Goal: Task Accomplishment & Management: Manage account settings

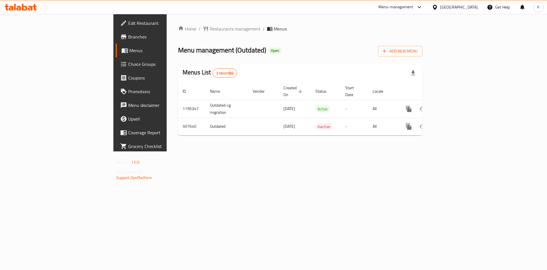
click at [128, 37] on span "Branches" at bounding box center [164, 36] width 72 height 7
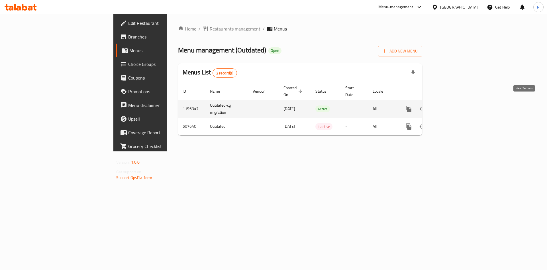
click at [453, 105] on icon "enhanced table" at bounding box center [449, 108] width 7 height 7
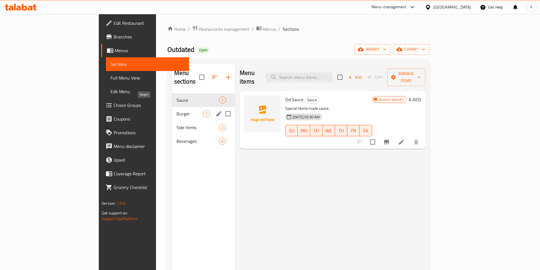
click at [176, 110] on span "Burger" at bounding box center [189, 113] width 26 height 7
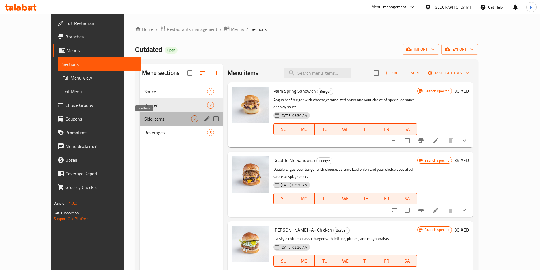
click at [144, 119] on span "Side Items" at bounding box center [167, 118] width 47 height 7
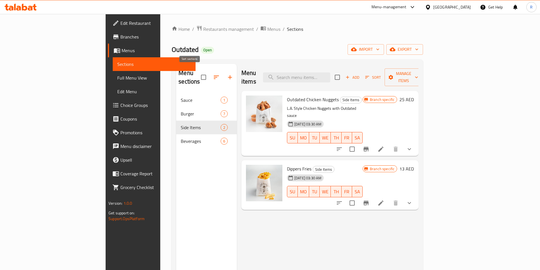
click at [213, 74] on icon "button" at bounding box center [216, 77] width 7 height 7
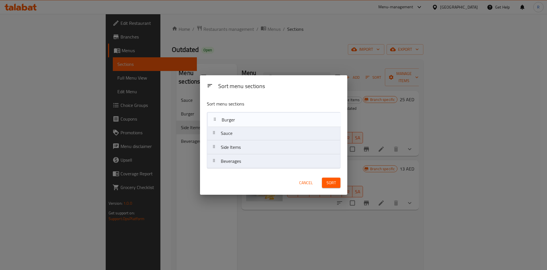
drag, startPoint x: 236, startPoint y: 135, endPoint x: 239, endPoint y: 125, distance: 10.4
click at [238, 121] on nav "Sauce Burger Side Items Beverages" at bounding box center [273, 140] width 133 height 56
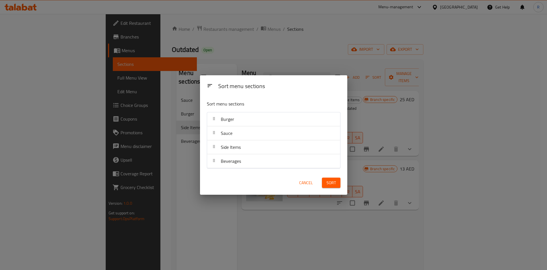
click at [330, 179] on span "Sort" at bounding box center [330, 182] width 9 height 7
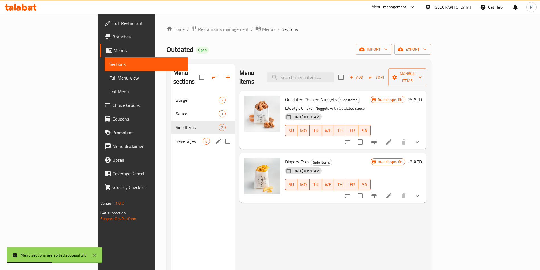
click at [176, 137] on span "Beverages" at bounding box center [189, 140] width 27 height 7
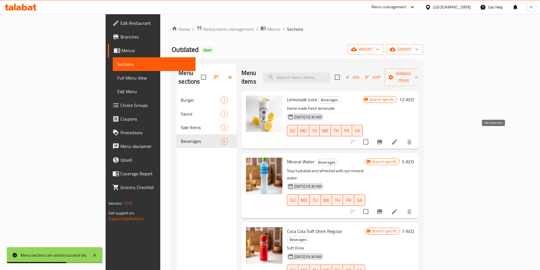
click at [398, 138] on icon at bounding box center [394, 141] width 7 height 7
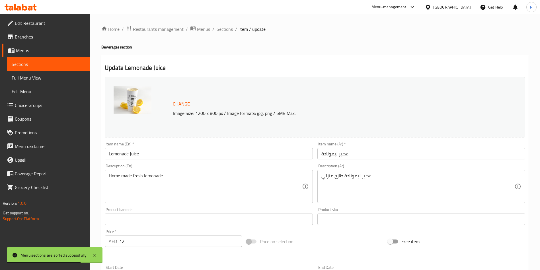
click at [155, 154] on input "Lemonade Juice" at bounding box center [209, 153] width 208 height 11
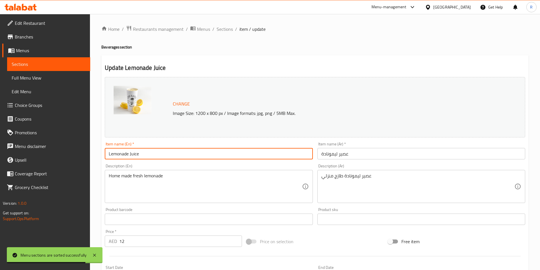
click at [131, 155] on input "Lemonade Juice" at bounding box center [209, 153] width 208 height 11
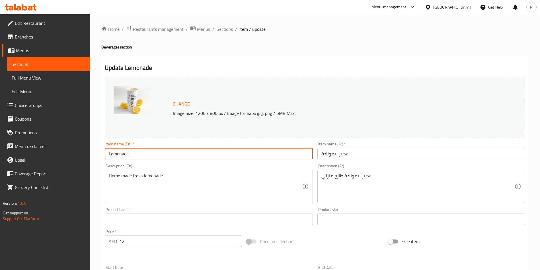
type input "Lemonade"
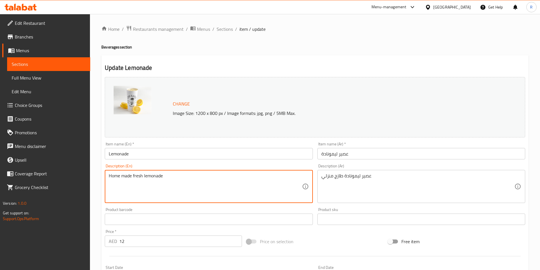
paste textarea "Refreshing fresh-squeezed lemonade, lightly sweetened and served chilled."
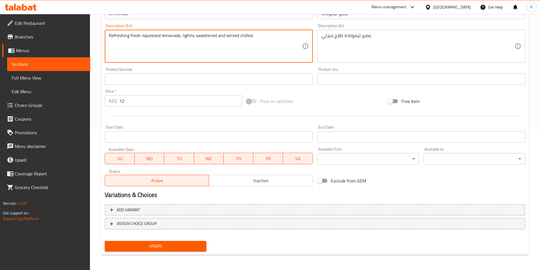
scroll to position [141, 0]
type textarea "Refreshing fresh-squeezed lemonade, lightly sweetened and served chilled."
click at [163, 246] on span "Update" at bounding box center [155, 244] width 93 height 7
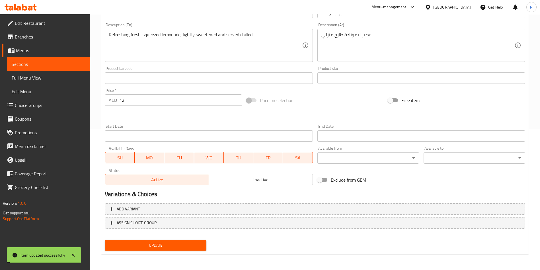
scroll to position [0, 0]
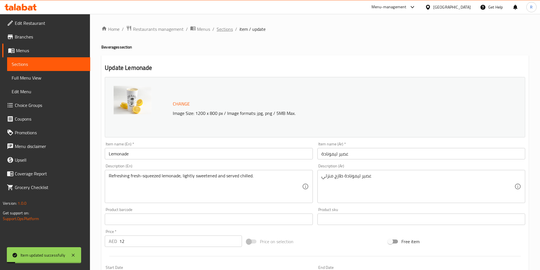
click at [227, 29] on span "Sections" at bounding box center [225, 29] width 16 height 7
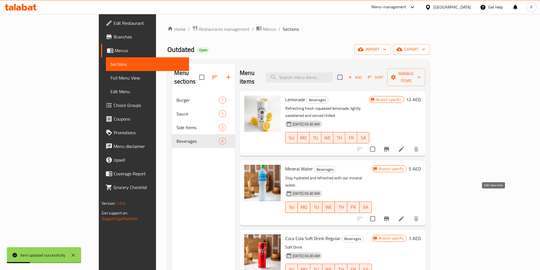
click at [405, 215] on icon at bounding box center [401, 218] width 7 height 7
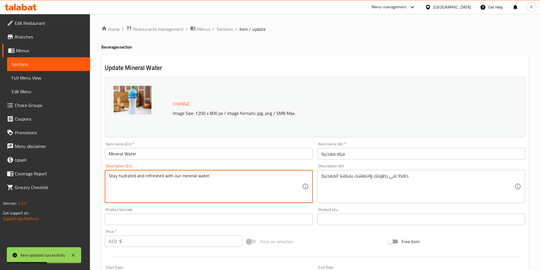
paste textarea "Mineral Water (500ml)"
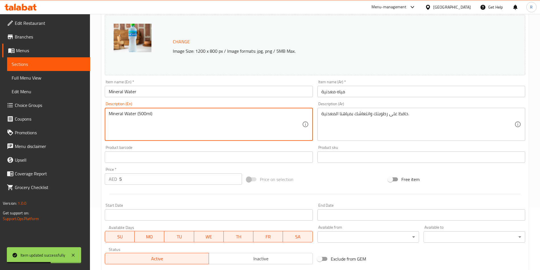
scroll to position [141, 0]
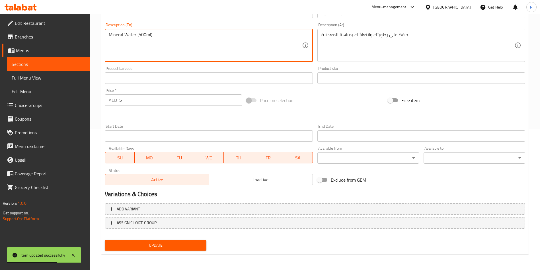
type textarea "Mineral Water (500ml)"
click at [164, 243] on span "Update" at bounding box center [155, 244] width 93 height 7
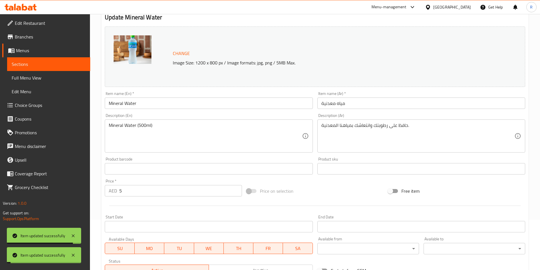
scroll to position [0, 0]
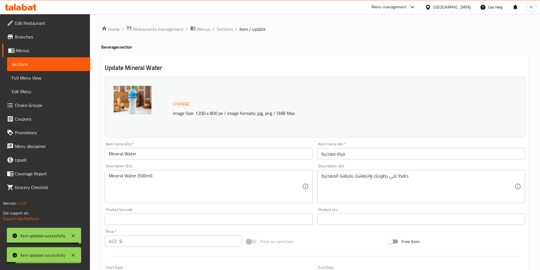
drag, startPoint x: 222, startPoint y: 27, endPoint x: 228, endPoint y: 41, distance: 15.2
click at [222, 27] on span "Sections" at bounding box center [225, 29] width 16 height 7
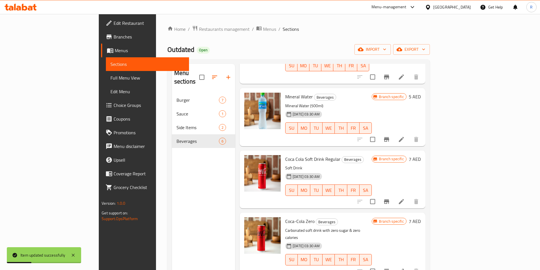
scroll to position [85, 0]
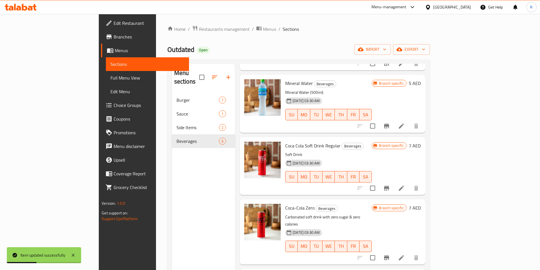
click at [405, 184] on icon at bounding box center [401, 187] width 7 height 7
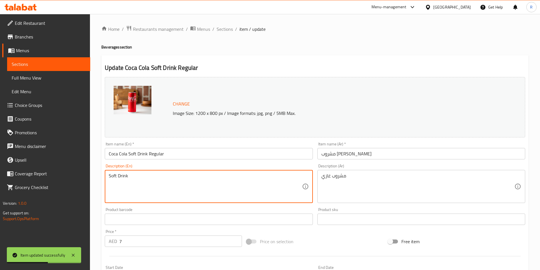
paste textarea "Can (330ml)"
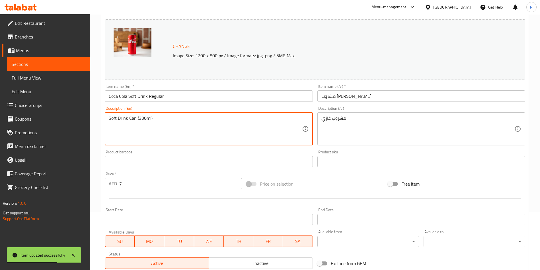
scroll to position [56, 0]
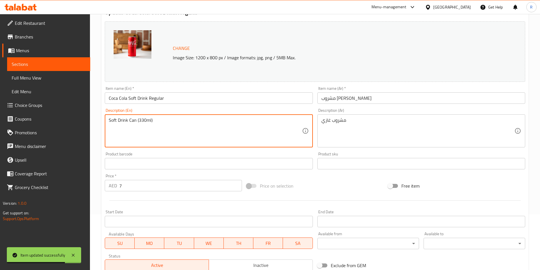
type textarea "Soft Drink Can (330ml)"
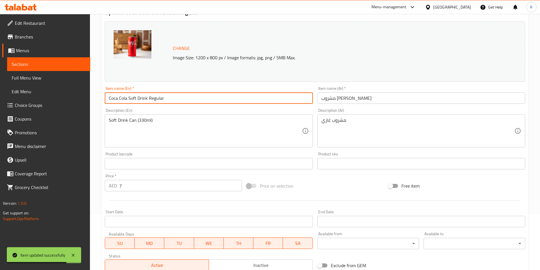
drag, startPoint x: 127, startPoint y: 96, endPoint x: 273, endPoint y: 95, distance: 145.5
click at [273, 94] on input "Coca Cola Soft Drink Regular" at bounding box center [209, 97] width 208 height 11
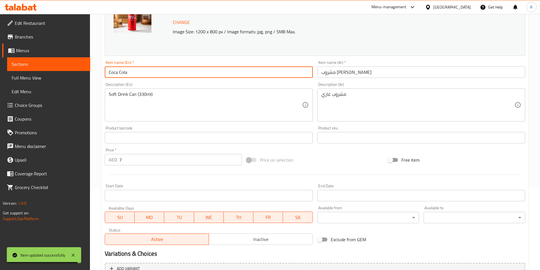
scroll to position [141, 0]
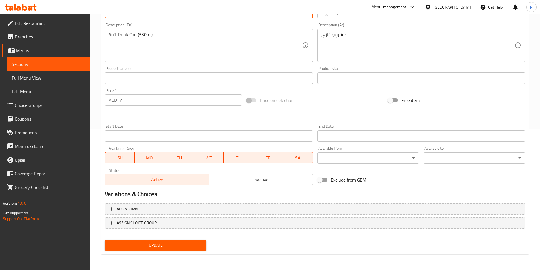
type input "Coca Cola"
click at [183, 243] on span "Update" at bounding box center [155, 244] width 93 height 7
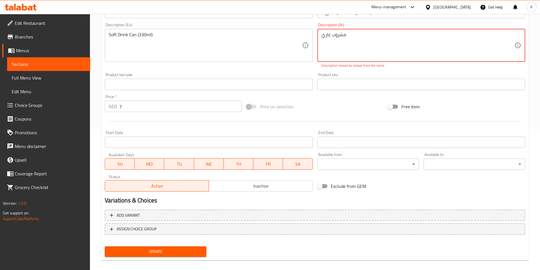
click at [177, 250] on span "Update" at bounding box center [155, 251] width 93 height 7
click at [381, 38] on textarea "مشروب غازي" at bounding box center [417, 45] width 193 height 27
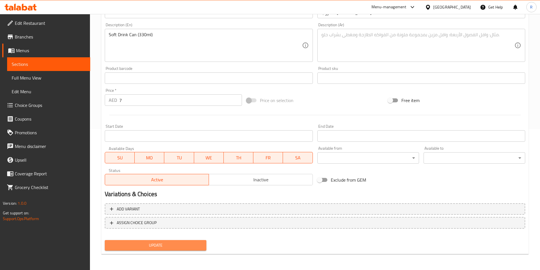
click at [182, 243] on span "Update" at bounding box center [155, 244] width 93 height 7
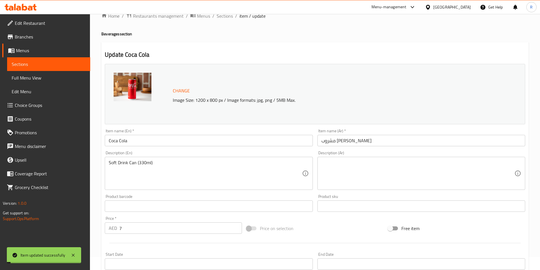
scroll to position [0, 0]
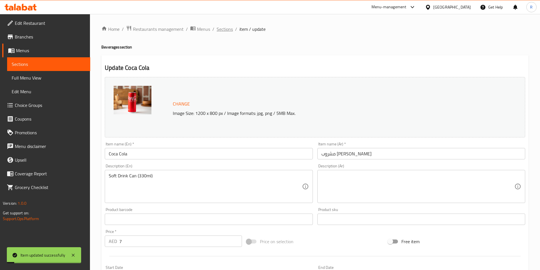
click at [223, 26] on span "Sections" at bounding box center [225, 29] width 16 height 7
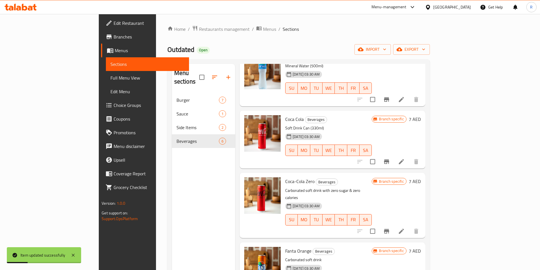
scroll to position [118, 0]
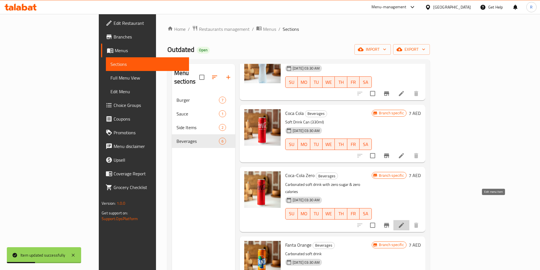
click at [405, 221] on icon at bounding box center [401, 224] width 7 height 7
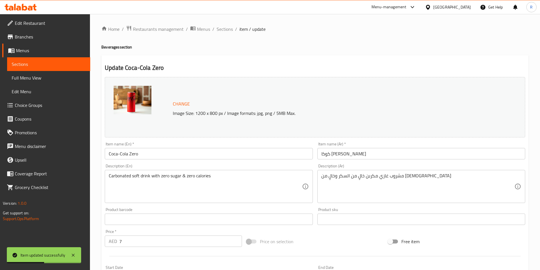
drag, startPoint x: 165, startPoint y: 174, endPoint x: 202, endPoint y: 188, distance: 39.5
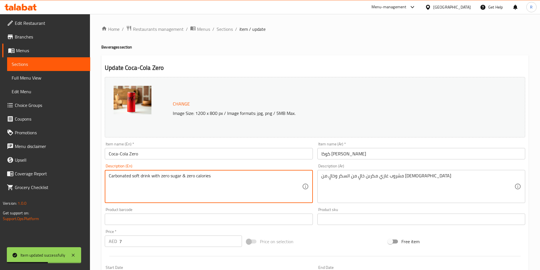
paste textarea "Soft Drink Can (330ml)"
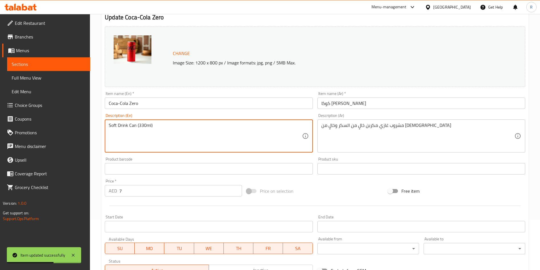
scroll to position [141, 0]
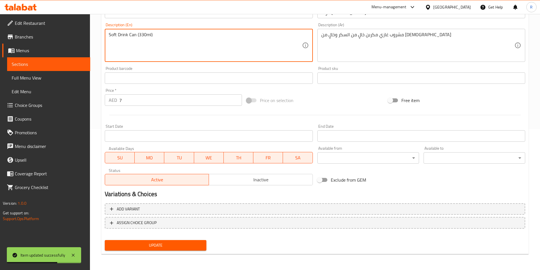
type textarea "Soft Drink Can (330ml)"
click at [165, 242] on span "Update" at bounding box center [155, 244] width 93 height 7
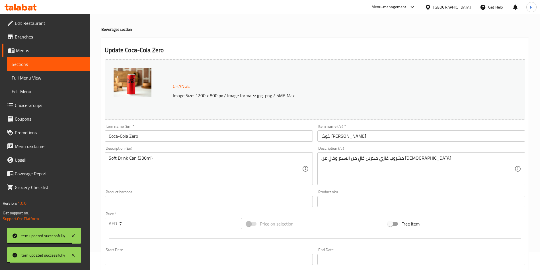
scroll to position [0, 0]
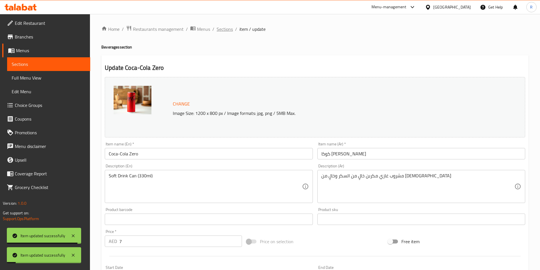
click at [225, 26] on span "Sections" at bounding box center [225, 29] width 16 height 7
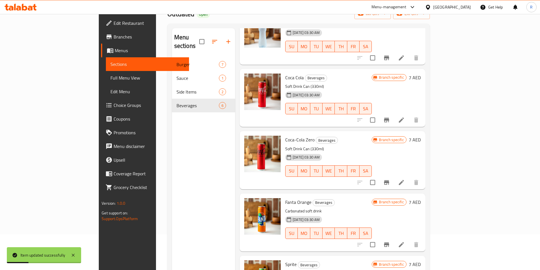
scroll to position [80, 0]
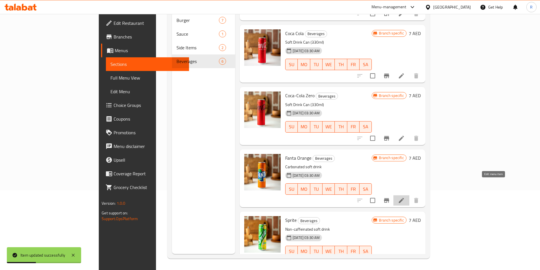
click at [405, 197] on icon at bounding box center [401, 200] width 7 height 7
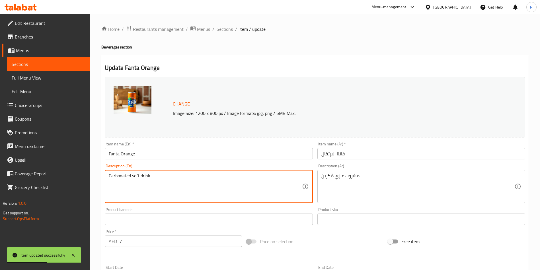
paste textarea "Soft Drink Can (330ml)"
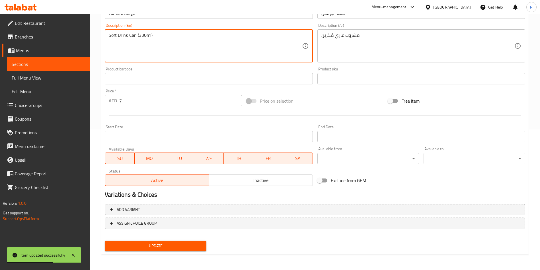
scroll to position [141, 0]
type textarea "Soft Drink Can (330ml)"
click at [156, 245] on span "Update" at bounding box center [155, 244] width 93 height 7
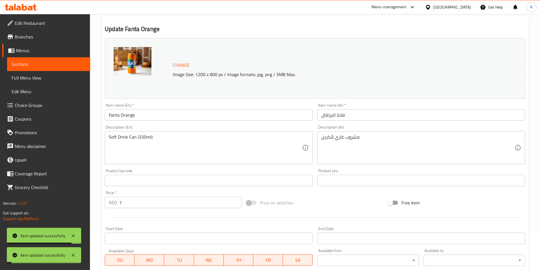
scroll to position [0, 0]
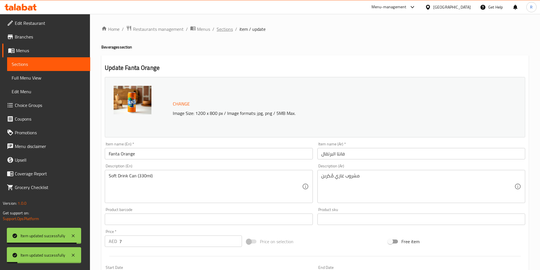
drag, startPoint x: 224, startPoint y: 29, endPoint x: 235, endPoint y: 38, distance: 14.2
click at [225, 28] on span "Sections" at bounding box center [225, 29] width 16 height 7
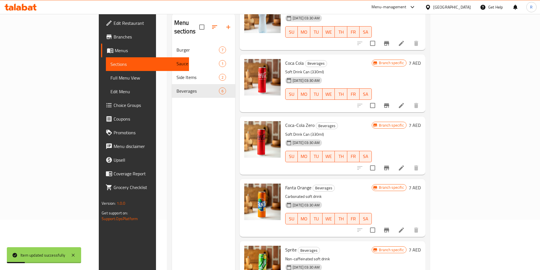
scroll to position [80, 0]
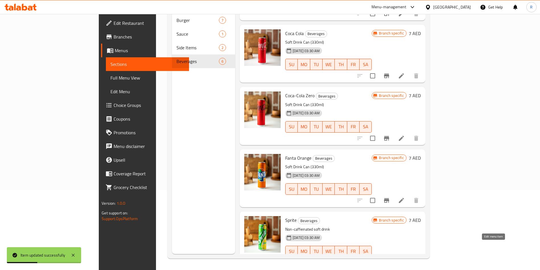
click at [405, 259] on icon at bounding box center [401, 262] width 7 height 7
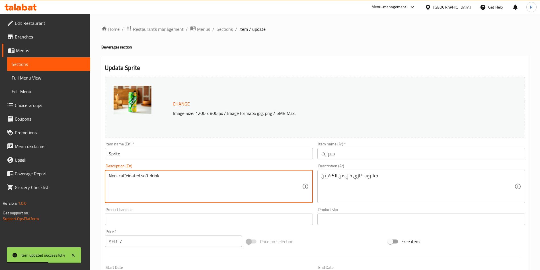
paste textarea "Soft Drink Can (330ml)"
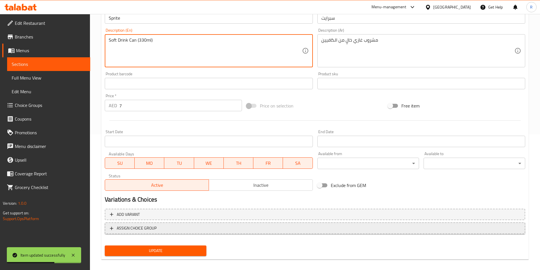
scroll to position [141, 0]
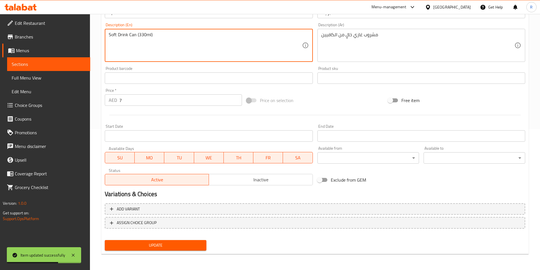
type textarea "Soft Drink Can (330ml)"
click at [158, 245] on span "Update" at bounding box center [155, 244] width 93 height 7
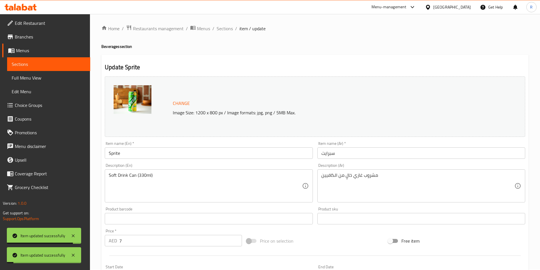
scroll to position [0, 0]
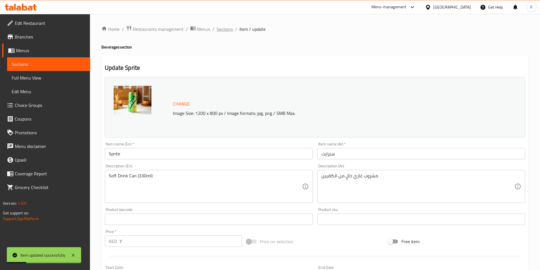
click at [227, 29] on span "Sections" at bounding box center [225, 29] width 16 height 7
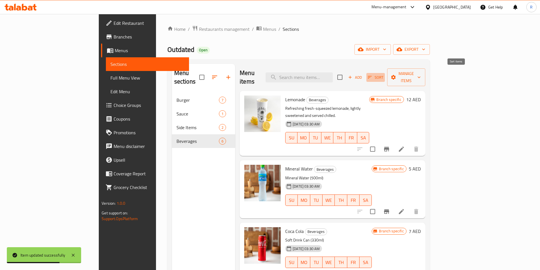
click at [383, 74] on span "Sort" at bounding box center [376, 77] width 16 height 7
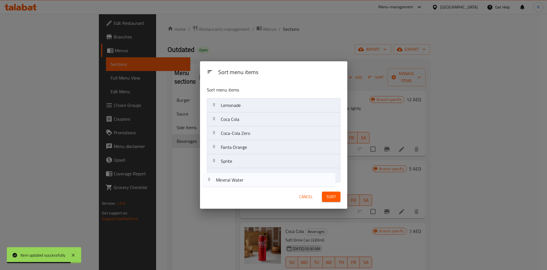
drag, startPoint x: 257, startPoint y: 122, endPoint x: 252, endPoint y: 180, distance: 58.0
click at [252, 180] on nav "Lemonade Mineral Water Coca Cola Coca-Cola Zero Fanta Orange Sprite" at bounding box center [273, 140] width 133 height 84
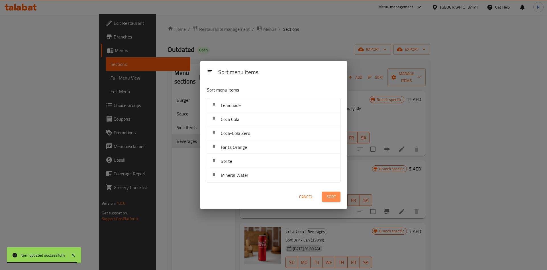
click at [331, 194] on span "Sort" at bounding box center [330, 196] width 9 height 7
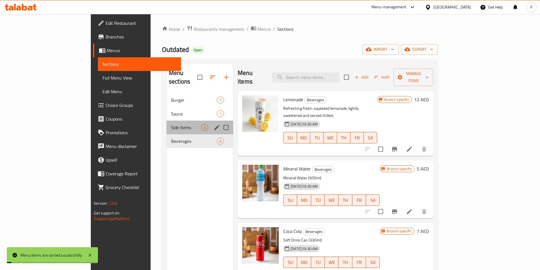
drag, startPoint x: 135, startPoint y: 115, endPoint x: 132, endPoint y: 132, distance: 17.2
click at [167, 120] on div "Side Items 2" at bounding box center [200, 127] width 67 height 14
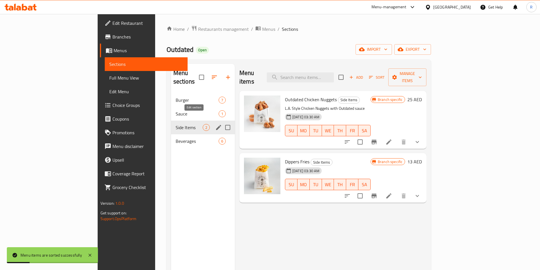
click at [215, 124] on icon "edit" at bounding box center [218, 127] width 7 height 7
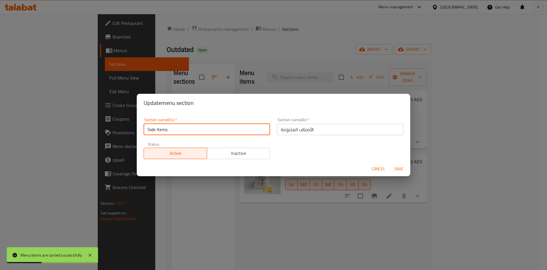
drag, startPoint x: 182, startPoint y: 126, endPoint x: 61, endPoint y: 112, distance: 122.3
click at [67, 118] on div "Update menu section Section name(En)   * Side Items Section name(En) * Section …" at bounding box center [273, 135] width 547 height 270
type input "Sides"
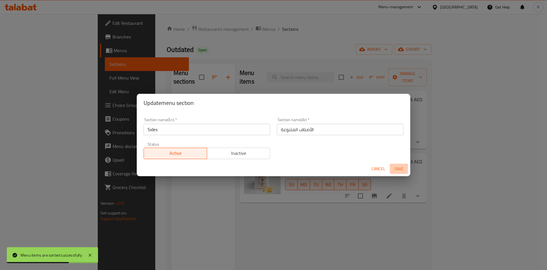
click at [404, 168] on span "Save" at bounding box center [399, 168] width 14 height 7
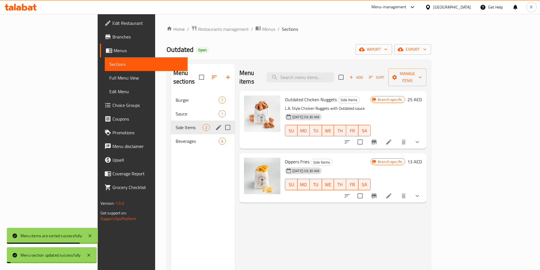
drag, startPoint x: 388, startPoint y: 222, endPoint x: 415, endPoint y: 212, distance: 28.6
click at [389, 222] on div "Menu items Add Sort Manage items Outdated Chicken Nuggets Side Items L.A. Style…" at bounding box center [331, 199] width 192 height 270
click at [392, 138] on icon at bounding box center [388, 141] width 7 height 7
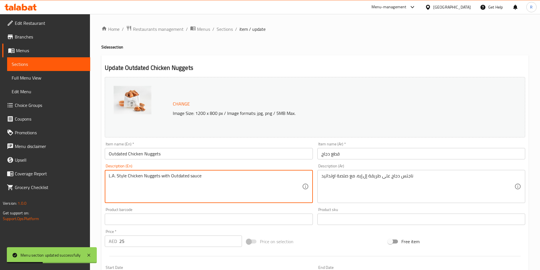
paste textarea "Crispy chicken nuggets served with signature dipping sauce."
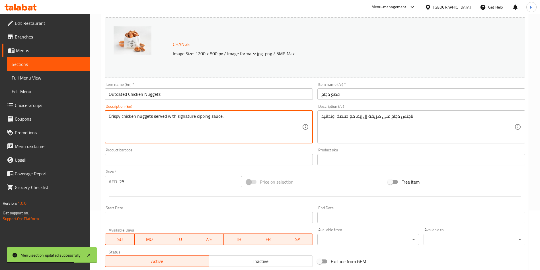
scroll to position [22, 0]
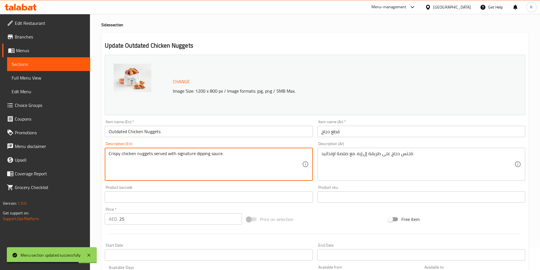
type textarea "L.A. Style Chicken Nuggets with Outdated sauce"
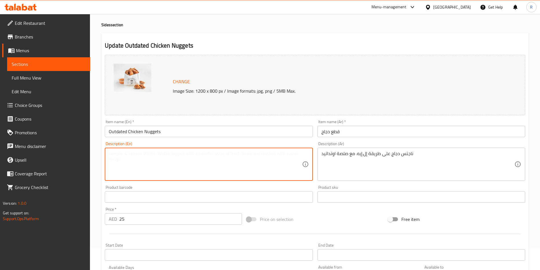
paste textarea "LA-style crispy chicken nuggets, served with our signature dipping sauce."
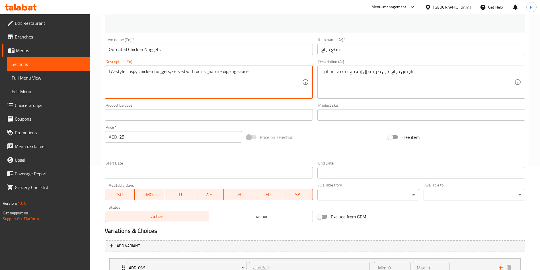
scroll to position [150, 0]
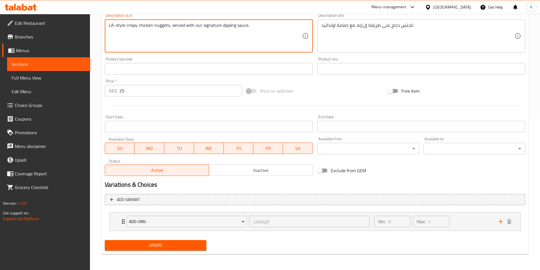
type textarea "LA-style crispy chicken nuggets, served with our signature dipping sauce."
click at [163, 243] on span "Update" at bounding box center [155, 244] width 93 height 7
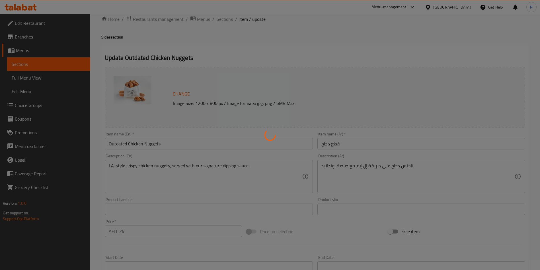
scroll to position [0, 0]
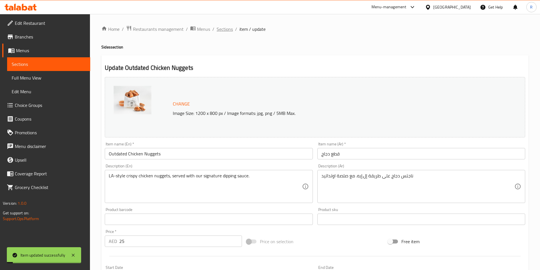
click at [230, 26] on span "Sections" at bounding box center [225, 29] width 16 height 7
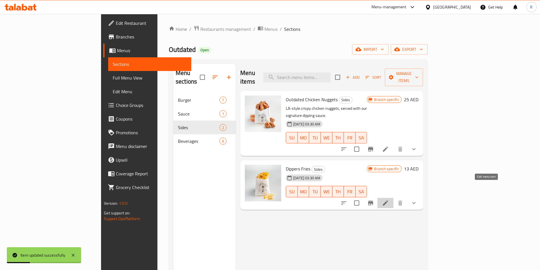
click at [388, 200] on icon at bounding box center [385, 202] width 5 height 5
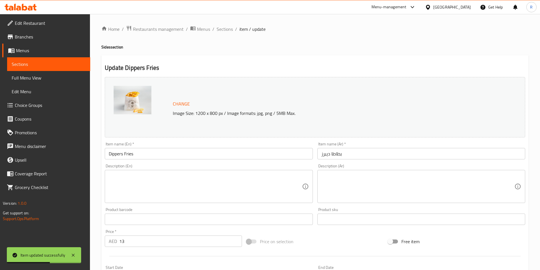
click at [177, 183] on textarea at bounding box center [205, 186] width 193 height 27
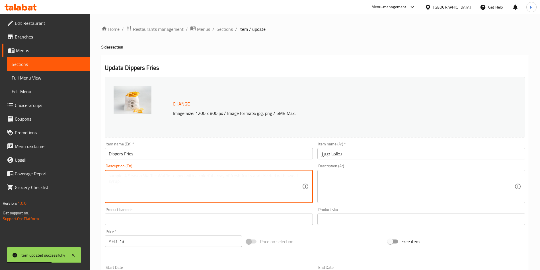
paste textarea "Golden dipper fries, freshly cooked and perfectly seasoned."
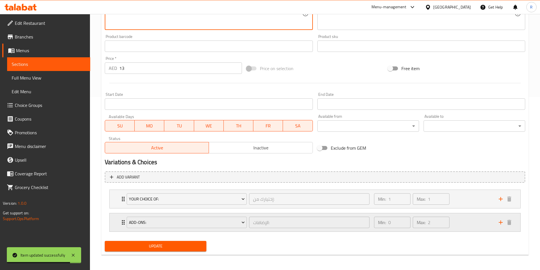
scroll to position [174, 0]
type textarea "Golden dipper fries, freshly cooked and perfectly seasoned."
click at [147, 244] on span "Update" at bounding box center [155, 244] width 93 height 7
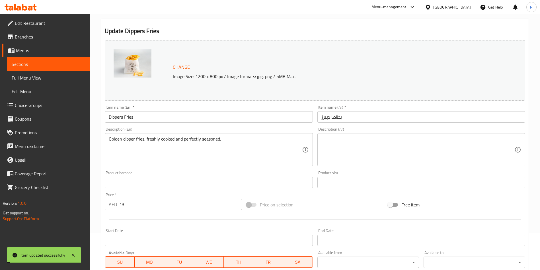
scroll to position [0, 0]
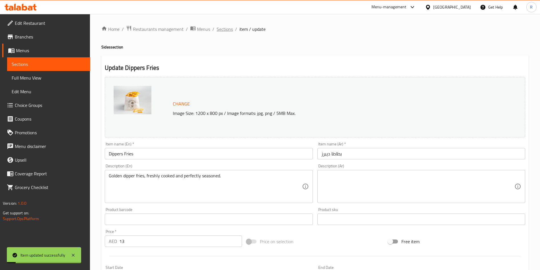
click at [223, 30] on span "Sections" at bounding box center [225, 29] width 16 height 7
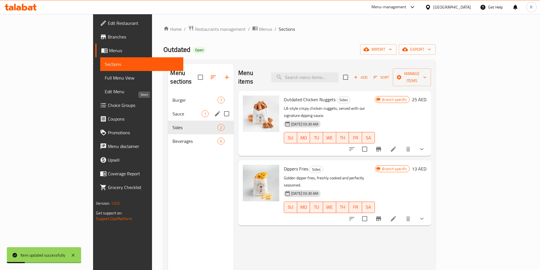
drag, startPoint x: 124, startPoint y: 104, endPoint x: 129, endPoint y: 108, distance: 6.6
click at [172, 110] on span "Sauce" at bounding box center [186, 113] width 29 height 7
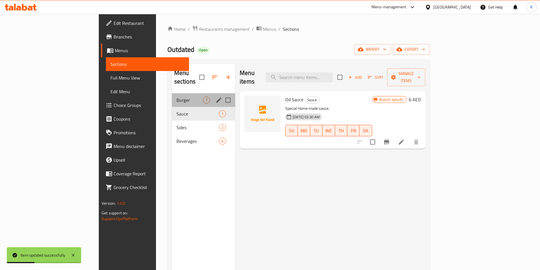
click at [172, 93] on div "Burger 7" at bounding box center [203, 100] width 63 height 14
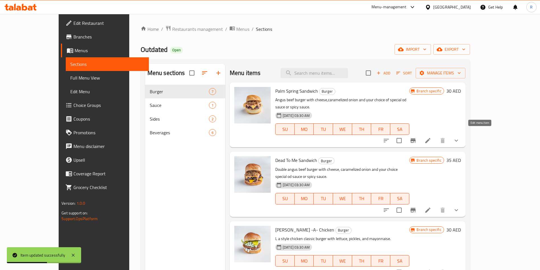
click at [430, 138] on icon at bounding box center [427, 140] width 5 height 5
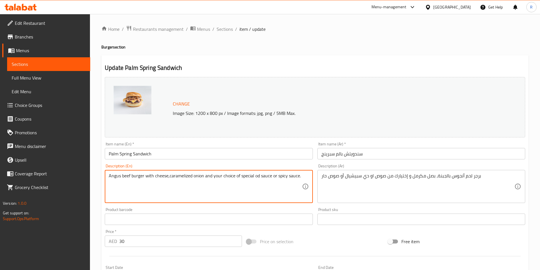
paste textarea "Prime Angus beef [PERSON_NAME] topped with melted cheese, caramelized onions, a…"
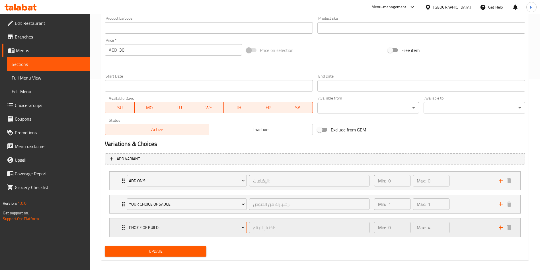
scroll to position [197, 0]
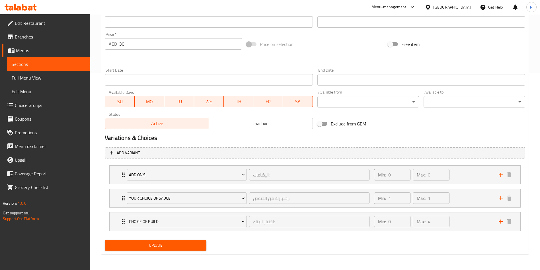
type textarea "Prime Angus beef [PERSON_NAME] topped with melted cheese, caramelized onions, a…"
click at [174, 242] on span "Update" at bounding box center [155, 244] width 93 height 7
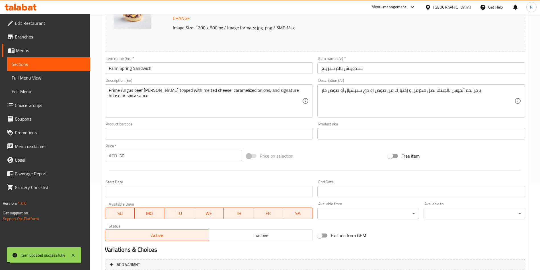
scroll to position [0, 0]
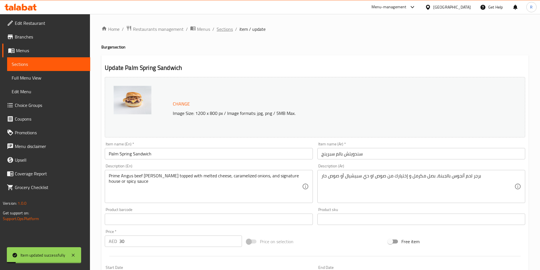
click at [226, 28] on span "Sections" at bounding box center [225, 29] width 16 height 7
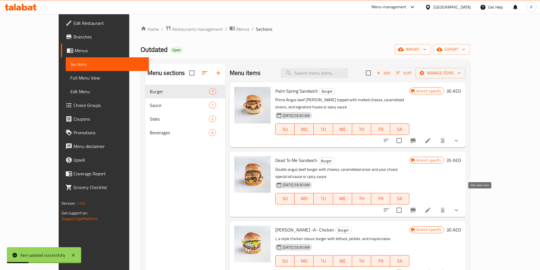
click at [431, 206] on icon at bounding box center [427, 209] width 7 height 7
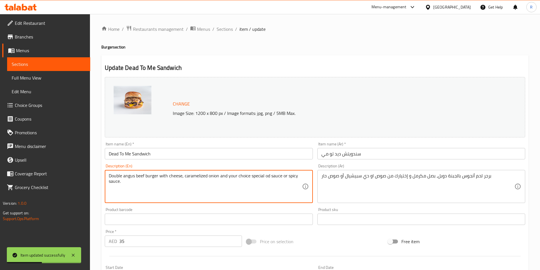
paste textarea "Angus beef patties with rich cheese, caramelized onions, and choice of house or…"
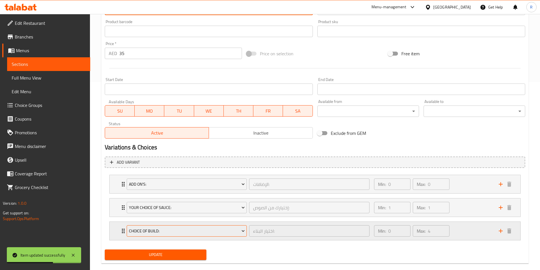
scroll to position [197, 0]
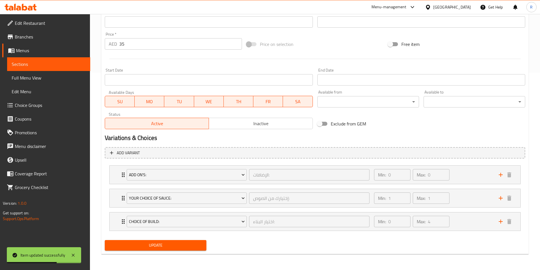
type textarea "Double Angus beef patties with rich cheese, caramelized onions, and choice of h…"
click at [162, 242] on span "Update" at bounding box center [155, 244] width 93 height 7
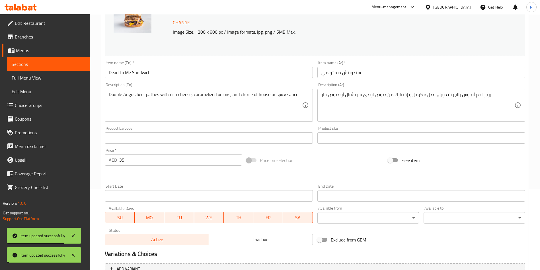
scroll to position [0, 0]
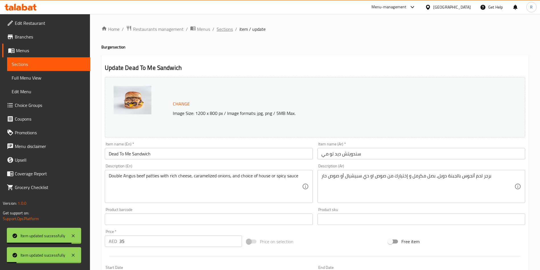
click at [222, 31] on span "Sections" at bounding box center [225, 29] width 16 height 7
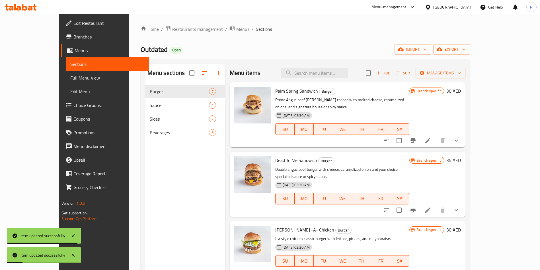
scroll to position [43, 0]
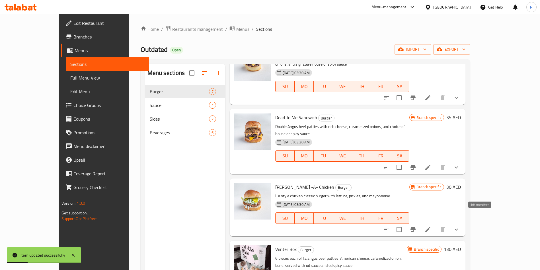
click at [431, 226] on icon at bounding box center [427, 229] width 7 height 7
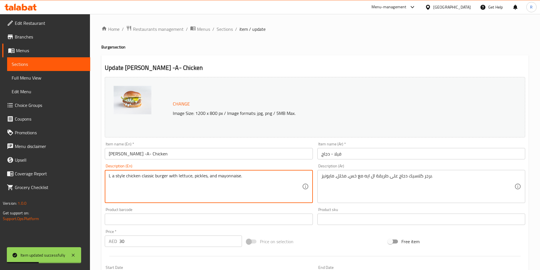
paste textarea "Crispy chicken fillet with fresh lettuce, pickles, and velvety mayonnaise in a …"
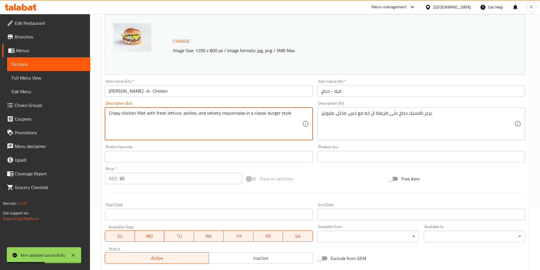
scroll to position [171, 0]
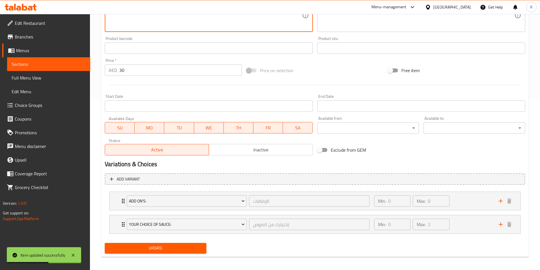
type textarea "Crispy chicken fillet with fresh lettuce, pickles, and velvety mayonnaise in a …"
click at [158, 248] on span "Update" at bounding box center [155, 247] width 93 height 7
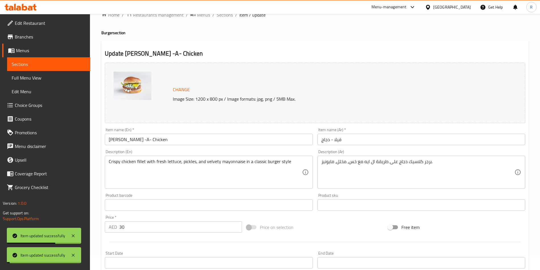
scroll to position [0, 0]
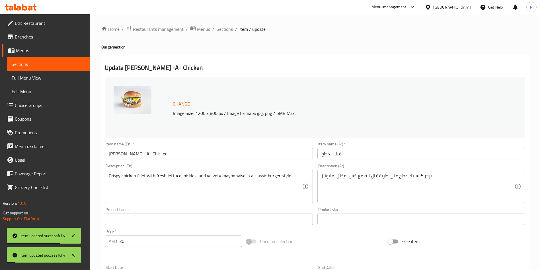
click at [227, 30] on span "Sections" at bounding box center [225, 29] width 16 height 7
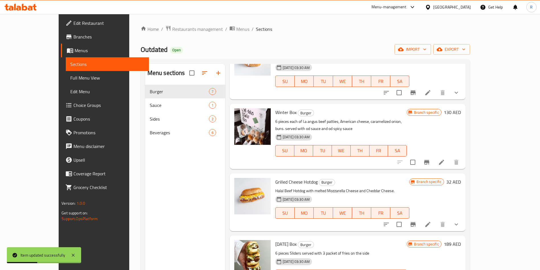
scroll to position [187, 0]
click at [431, 220] on icon at bounding box center [427, 223] width 7 height 7
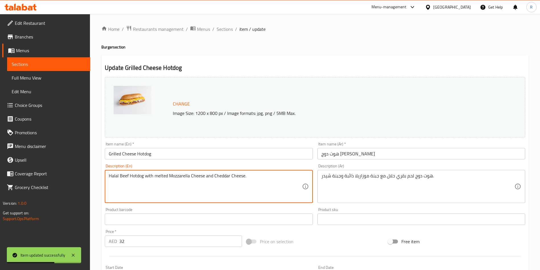
paste textarea "beef hotdog crowned with melted mozzarella and aged cheddar"
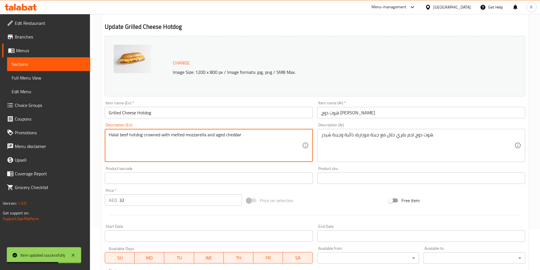
scroll to position [150, 0]
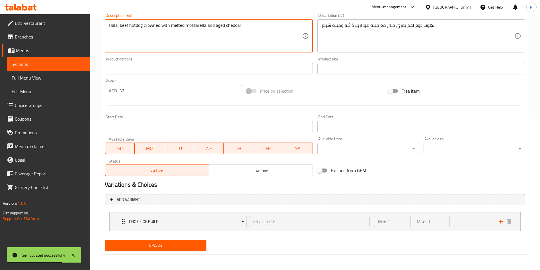
type textarea "Halal beef hotdog crowned with melted mozzarella and aged cheddar"
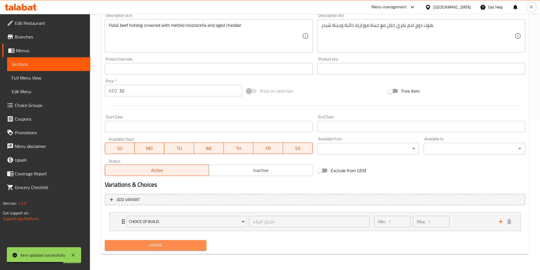
drag, startPoint x: 161, startPoint y: 243, endPoint x: 168, endPoint y: 250, distance: 9.9
click at [164, 246] on span "Update" at bounding box center [155, 244] width 93 height 7
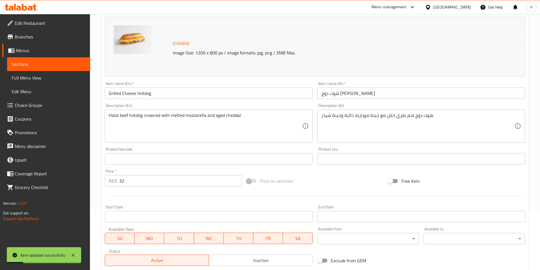
scroll to position [0, 0]
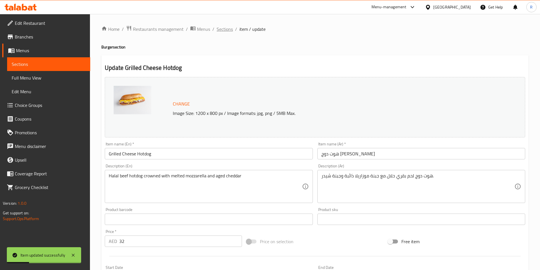
click at [223, 31] on span "Sections" at bounding box center [225, 29] width 16 height 7
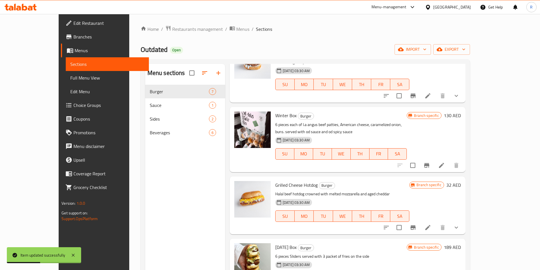
scroll to position [187, 0]
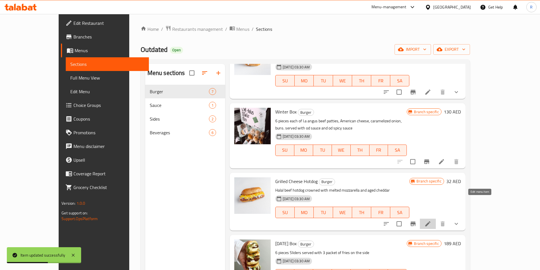
click at [431, 220] on icon at bounding box center [427, 223] width 7 height 7
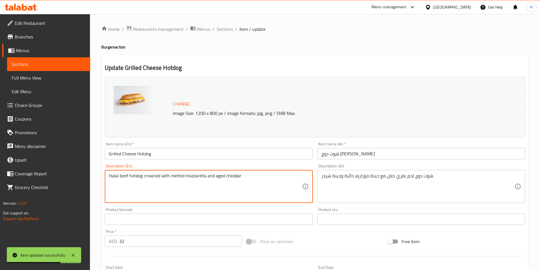
paste textarea "Juicy Wagyu [PERSON_NAME] with truffle-infused mayo, gouda, grilled mushrooms, …"
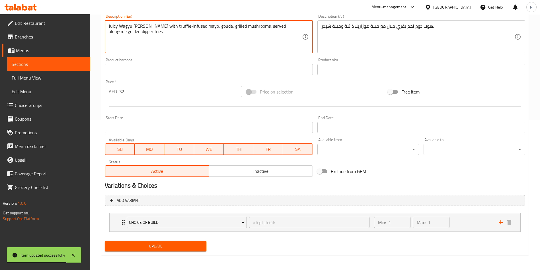
scroll to position [150, 0]
type textarea "Juicy Wagyu [PERSON_NAME] with truffle-infused mayo, gouda, grilled mushrooms, …"
click at [155, 244] on span "Update" at bounding box center [155, 244] width 93 height 7
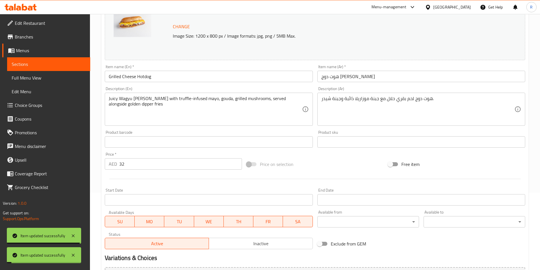
scroll to position [0, 0]
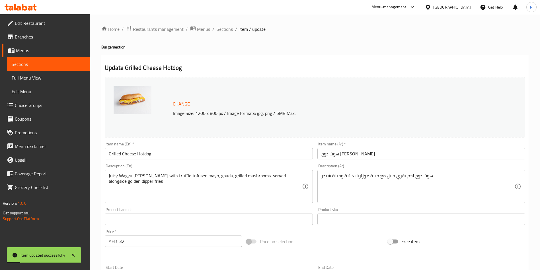
click at [225, 32] on span "Sections" at bounding box center [225, 29] width 16 height 7
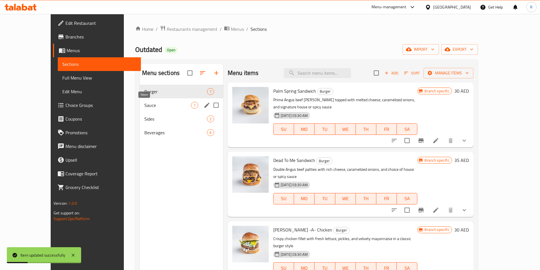
click at [144, 105] on span "Sauce" at bounding box center [167, 105] width 47 height 7
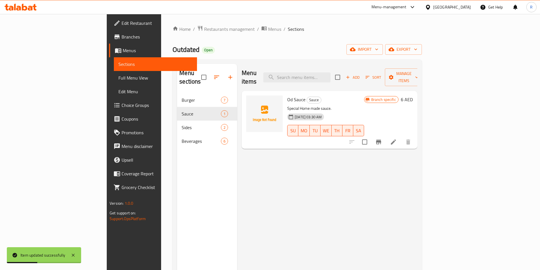
click at [401, 137] on li at bounding box center [393, 142] width 16 height 10
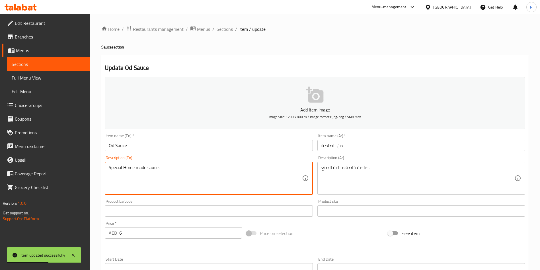
paste textarea "ignature house sauce with rich, balanced flavors"
type textarea "Signature house sauce with rich, balanced flavors."
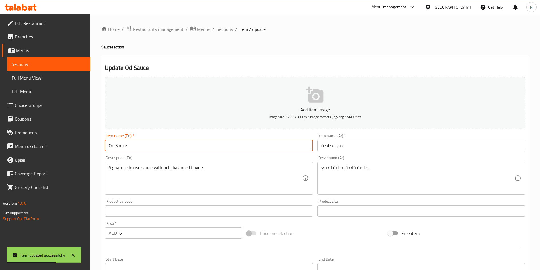
click at [151, 144] on input "Od Sauce" at bounding box center [209, 144] width 208 height 11
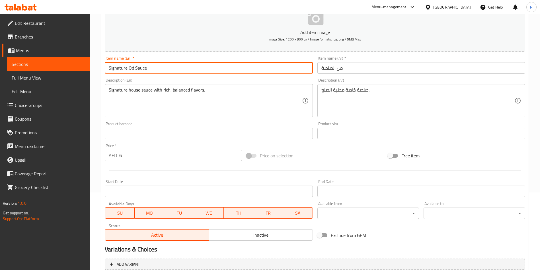
scroll to position [133, 0]
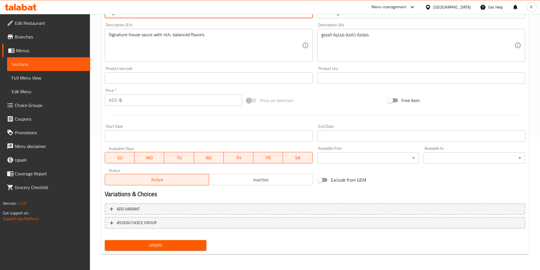
type input "Signature Od Sauce"
click at [182, 245] on span "Update" at bounding box center [155, 244] width 93 height 7
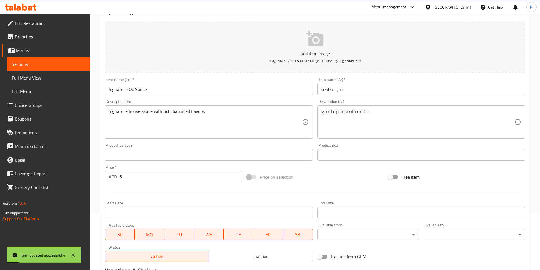
scroll to position [0, 0]
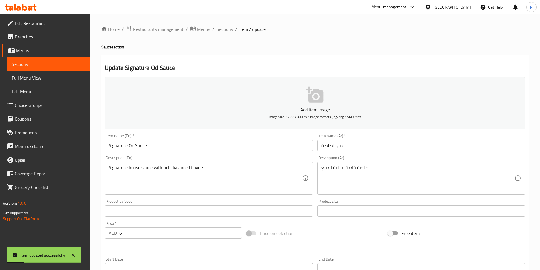
click at [227, 26] on span "Sections" at bounding box center [225, 29] width 16 height 7
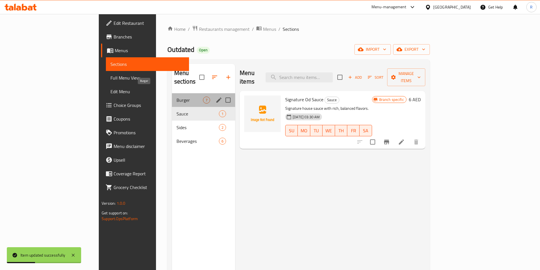
click at [176, 96] on span "Burger" at bounding box center [189, 99] width 26 height 7
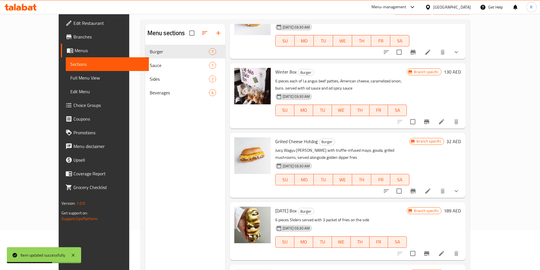
scroll to position [80, 0]
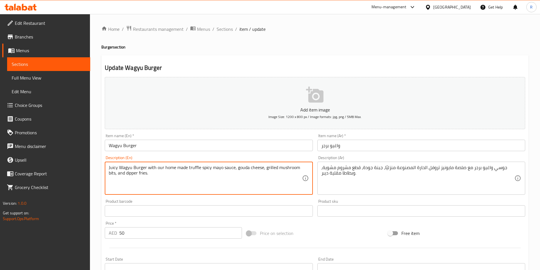
paste textarea "[PERSON_NAME] with truffle-infused mayo, gouda, grilled mushrooms, served along…"
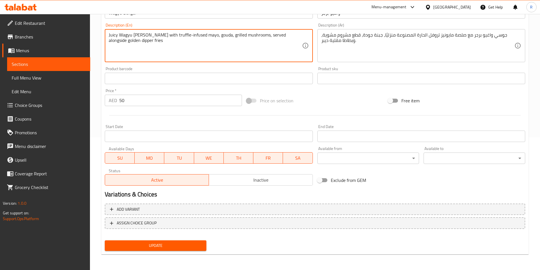
scroll to position [133, 0]
type textarea "Juicy Wagyu [PERSON_NAME] with truffle-infused mayo, gouda, grilled mushrooms, …"
click at [173, 247] on span "Update" at bounding box center [155, 244] width 93 height 7
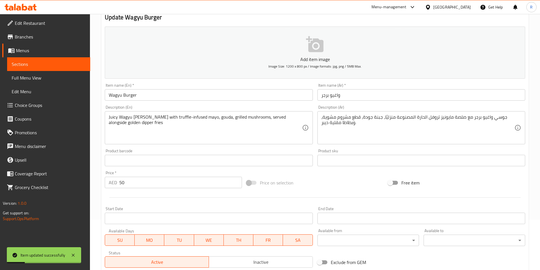
scroll to position [0, 0]
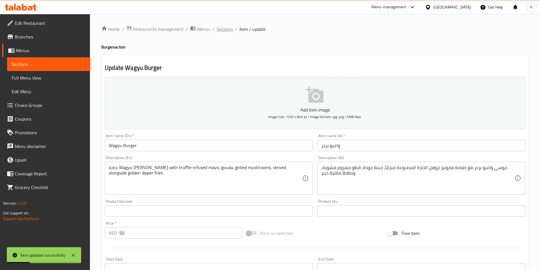
click at [220, 28] on span "Sections" at bounding box center [225, 29] width 16 height 7
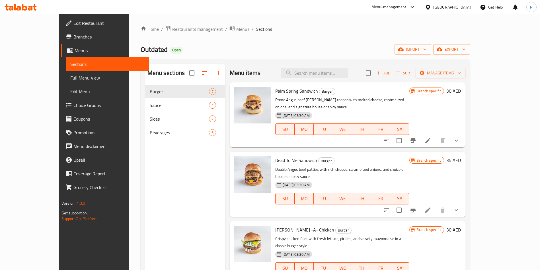
click at [436, 205] on li at bounding box center [428, 210] width 16 height 10
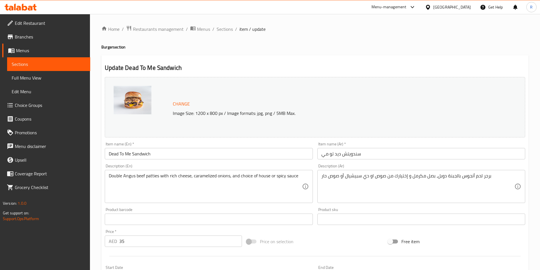
click at [146, 155] on input "Dead To Me Sandwich" at bounding box center [209, 153] width 208 height 11
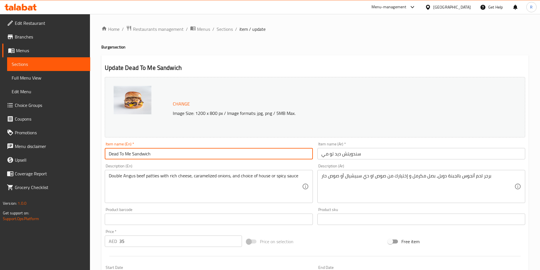
drag, startPoint x: 146, startPoint y: 155, endPoint x: 225, endPoint y: 182, distance: 83.0
click at [145, 155] on input "Dead To Me Sandwich" at bounding box center [209, 153] width 208 height 11
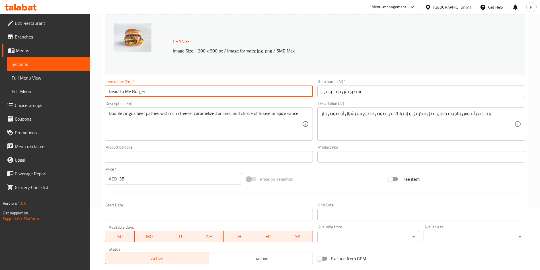
scroll to position [197, 0]
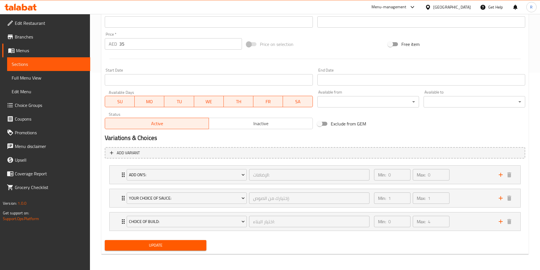
type input "Dead To Me Burger"
click at [177, 242] on span "Update" at bounding box center [155, 244] width 93 height 7
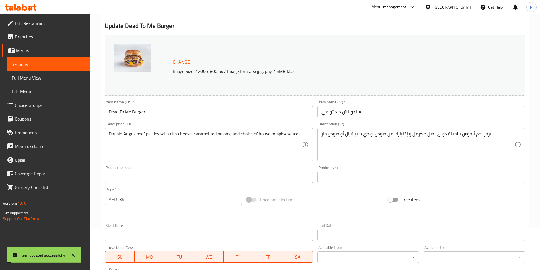
scroll to position [0, 0]
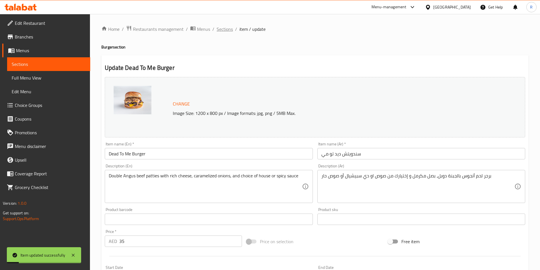
click at [223, 28] on span "Sections" at bounding box center [225, 29] width 16 height 7
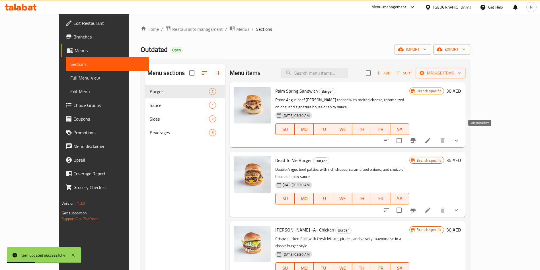
click at [431, 137] on icon at bounding box center [427, 140] width 7 height 7
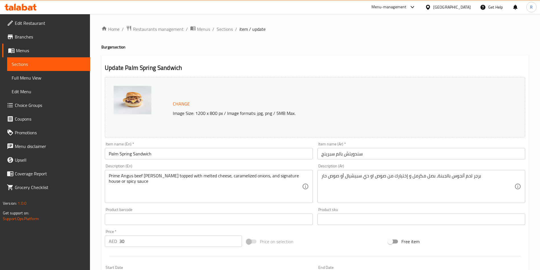
click at [147, 153] on input "Palm Spring Sandwich" at bounding box center [209, 153] width 208 height 11
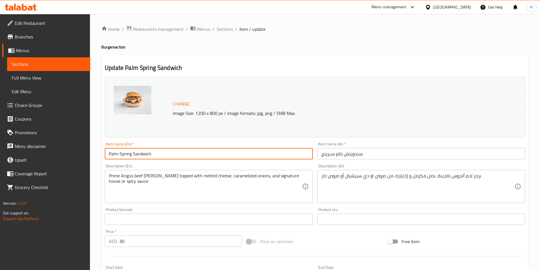
click at [146, 153] on input "Palm Spring Sandwich" at bounding box center [209, 153] width 208 height 11
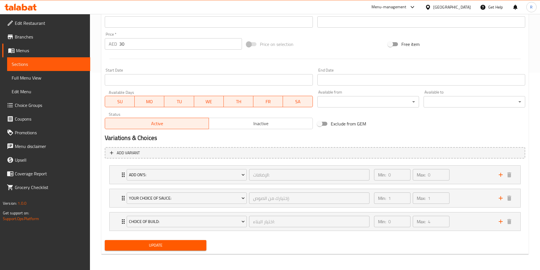
type input "Palm Spring Burger"
click at [166, 248] on span "Update" at bounding box center [155, 244] width 93 height 7
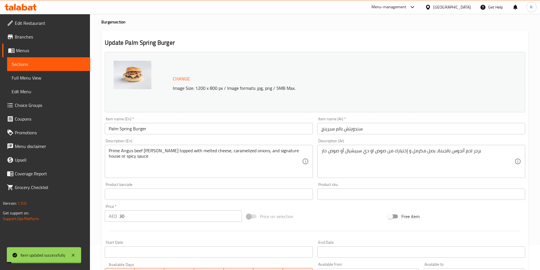
scroll to position [0, 0]
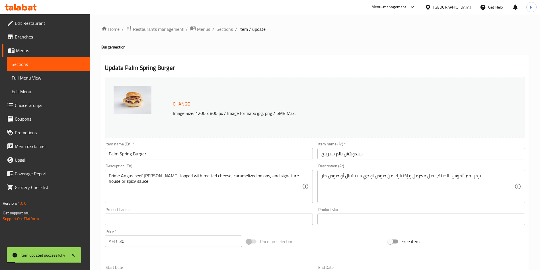
click at [224, 24] on div "Home / Restaurants management / Menus / Sections / item / update Burger section…" at bounding box center [315, 240] width 450 height 453
click at [224, 27] on span "Sections" at bounding box center [225, 29] width 16 height 7
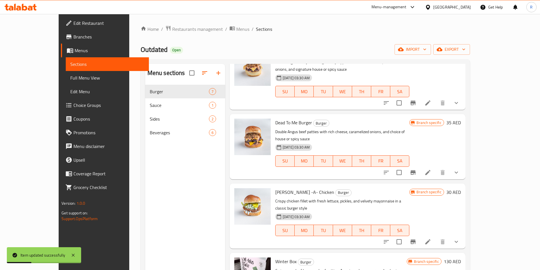
scroll to position [85, 0]
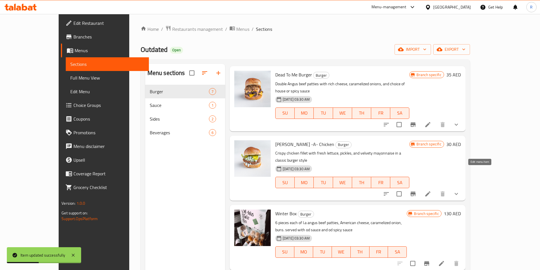
click at [431, 190] on icon at bounding box center [427, 193] width 7 height 7
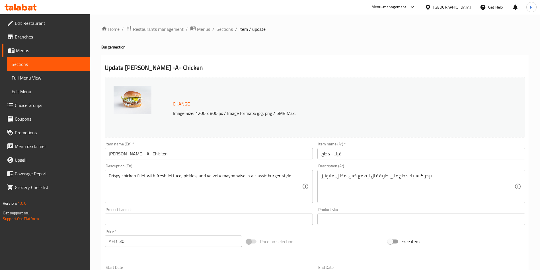
click at [161, 155] on input "[PERSON_NAME] -A- Chicken" at bounding box center [209, 153] width 208 height 11
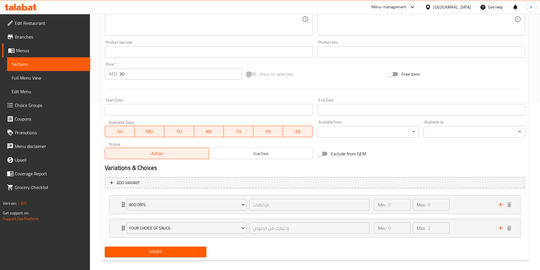
scroll to position [174, 0]
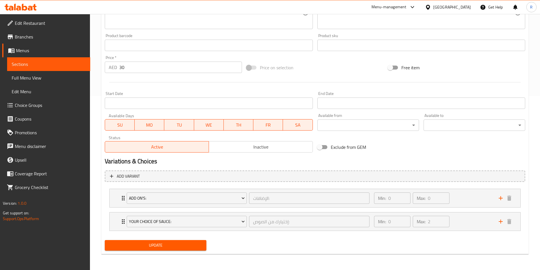
type input "[PERSON_NAME] -A- Chicken Burger"
click at [157, 244] on span "Update" at bounding box center [155, 244] width 93 height 7
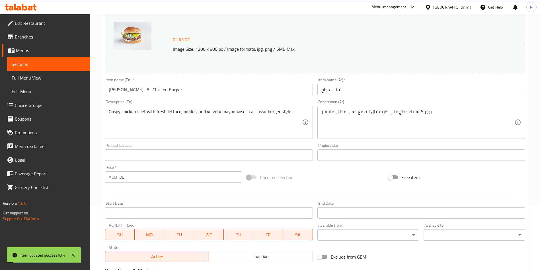
scroll to position [0, 0]
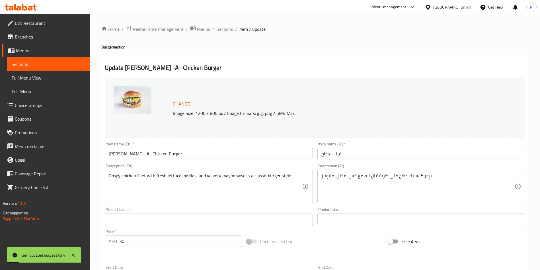
click at [221, 29] on span "Sections" at bounding box center [225, 29] width 16 height 7
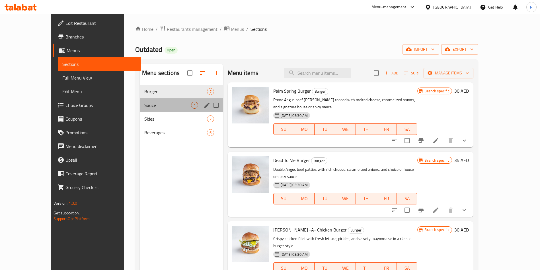
click at [145, 100] on div "Sauce 1" at bounding box center [181, 105] width 83 height 14
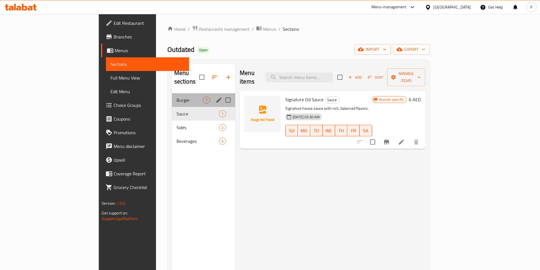
click at [172, 93] on div "Burger 7" at bounding box center [203, 100] width 63 height 14
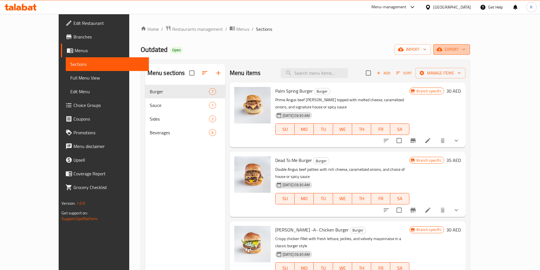
click at [465, 51] on span "export" at bounding box center [452, 49] width 28 height 7
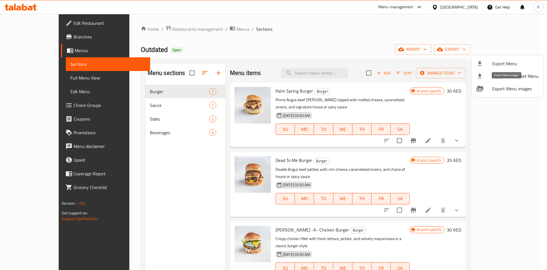
click at [505, 89] on span "Export Menu images" at bounding box center [515, 88] width 46 height 7
drag, startPoint x: 277, startPoint y: 25, endPoint x: 273, endPoint y: 22, distance: 5.4
click at [274, 22] on div at bounding box center [273, 135] width 547 height 270
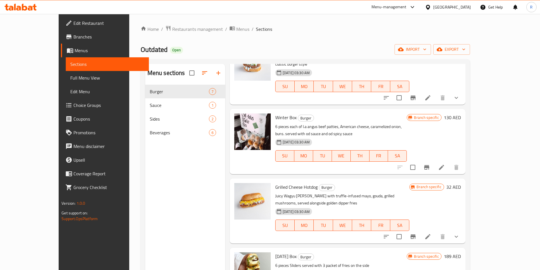
scroll to position [187, 0]
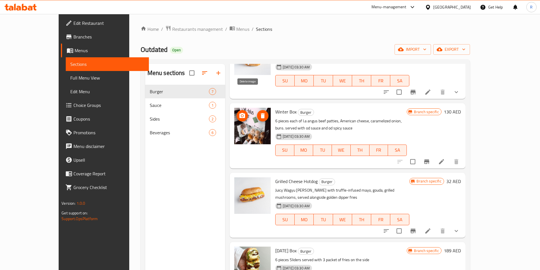
click at [261, 113] on icon "delete image" at bounding box center [263, 115] width 4 height 5
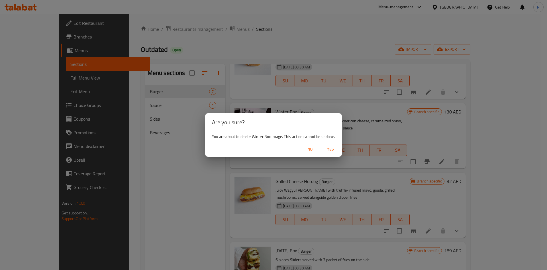
click at [332, 148] on span "Yes" at bounding box center [330, 148] width 14 height 7
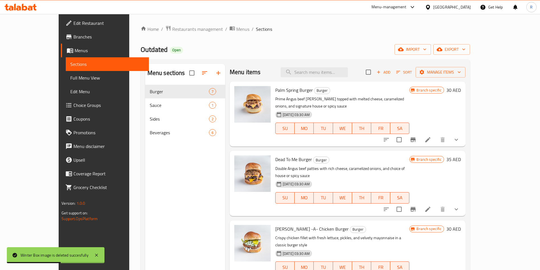
scroll to position [0, 0]
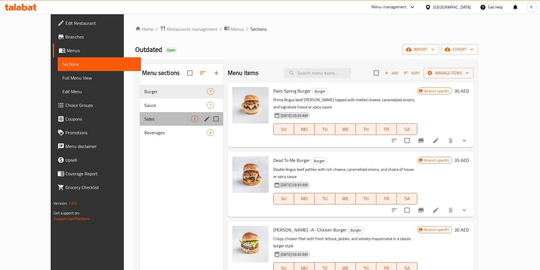
drag, startPoint x: 139, startPoint y: 124, endPoint x: 139, endPoint y: 131, distance: 6.6
click at [140, 124] on div "Sides 2" at bounding box center [181, 119] width 83 height 14
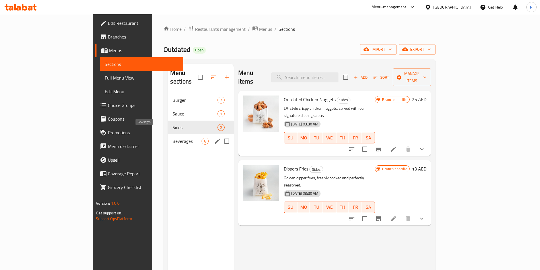
click at [172, 137] on span "Beverages" at bounding box center [186, 140] width 29 height 7
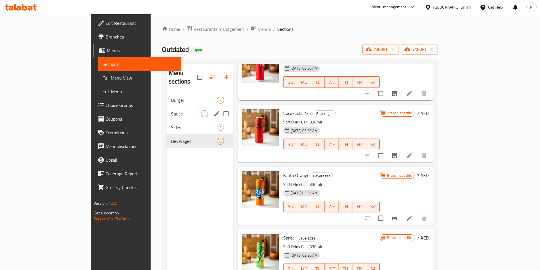
click at [171, 110] on span "Sauce" at bounding box center [186, 113] width 30 height 7
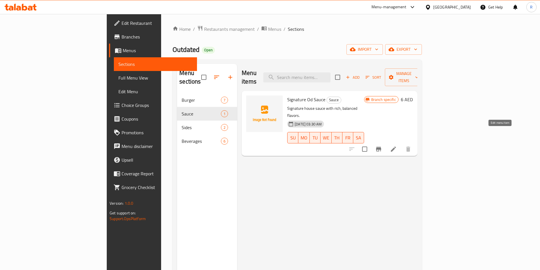
click at [401, 144] on li at bounding box center [393, 149] width 16 height 10
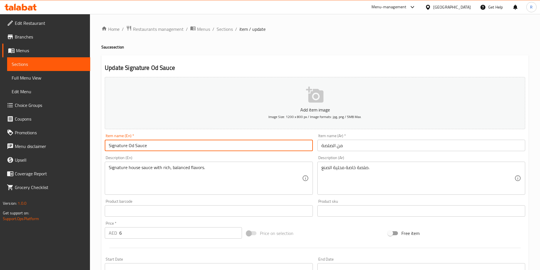
click at [135, 140] on input "Signature Od Sauce" at bounding box center [209, 144] width 208 height 11
click at [131, 140] on input "Signature Od Sauce" at bounding box center [209, 144] width 208 height 11
type input "Signature OD Sauce"
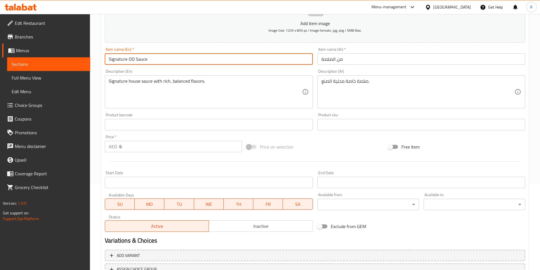
scroll to position [133, 0]
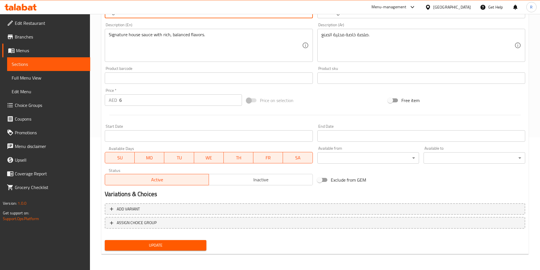
click at [152, 239] on div "Update" at bounding box center [155, 244] width 106 height 15
click at [152, 246] on span "Update" at bounding box center [155, 244] width 93 height 7
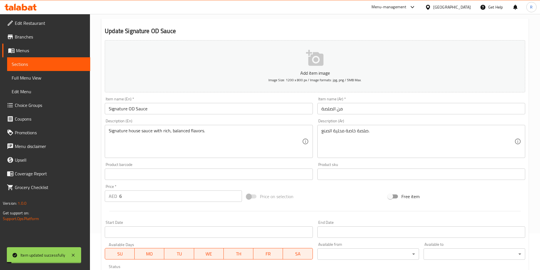
scroll to position [0, 0]
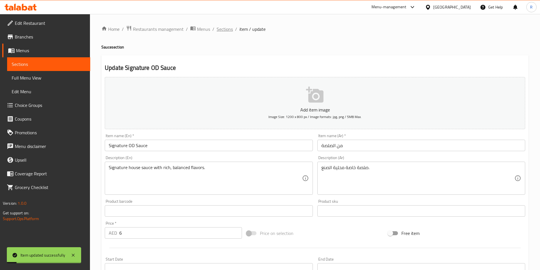
click at [223, 26] on span "Sections" at bounding box center [225, 29] width 16 height 7
